Goal: Navigation & Orientation: Go to known website

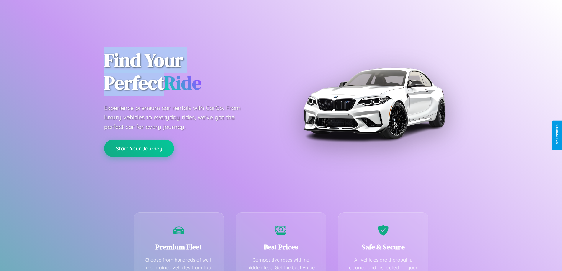
click at [139, 149] on button "Start Your Journey" at bounding box center [139, 148] width 70 height 17
click at [139, 148] on button "Start Your Journey" at bounding box center [139, 148] width 70 height 17
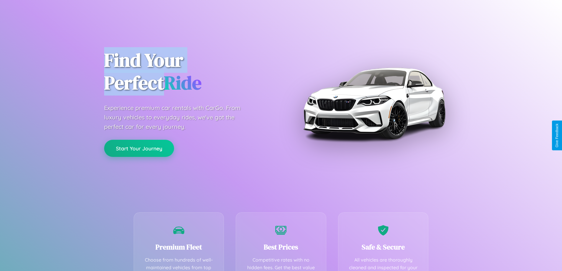
click at [139, 148] on button "Start Your Journey" at bounding box center [139, 148] width 70 height 17
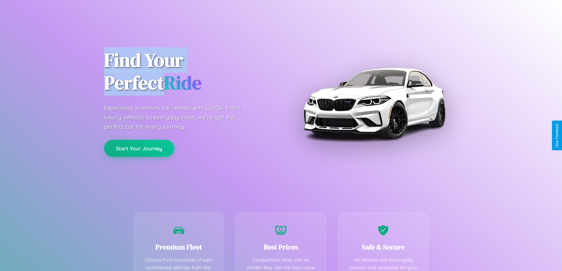
click at [139, 148] on button "Start Your Journey" at bounding box center [139, 148] width 70 height 17
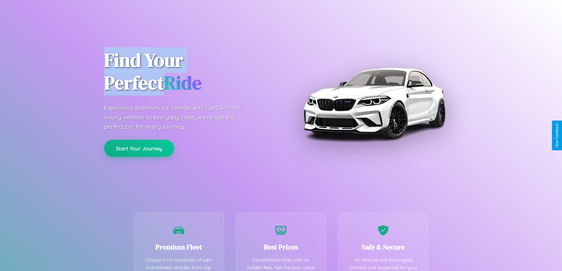
click at [139, 148] on button "Start Your Journey" at bounding box center [139, 148] width 70 height 17
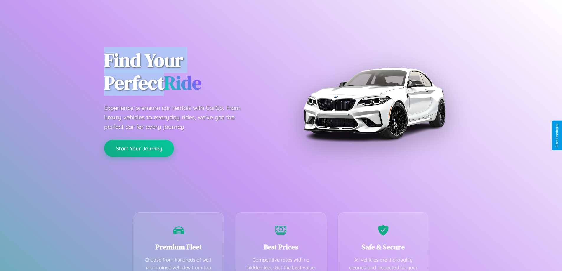
click at [139, 148] on button "Start Your Journey" at bounding box center [139, 148] width 70 height 17
